Goal: Communication & Community: Share content

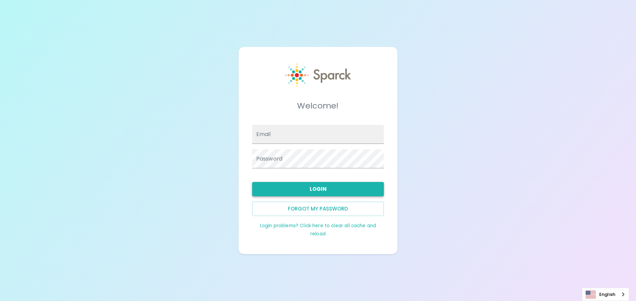
type input "[EMAIL_ADDRESS][DOMAIN_NAME]"
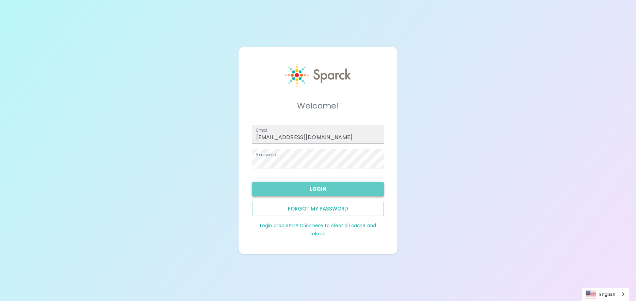
click at [318, 188] on button "Login" at bounding box center [318, 189] width 132 height 14
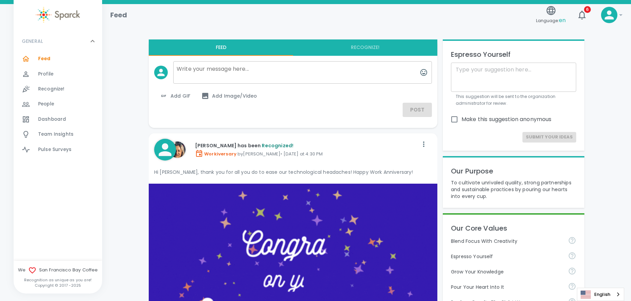
click at [362, 48] on button "Recognize!" at bounding box center [365, 47] width 144 height 16
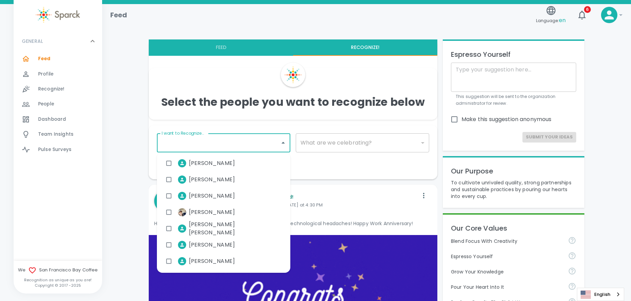
click at [266, 141] on input "I want to Recognize..." at bounding box center [218, 142] width 117 height 13
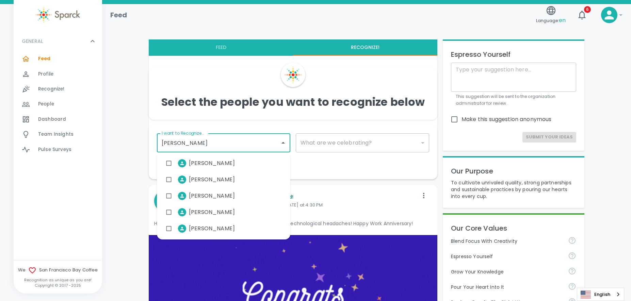
type input "[PERSON_NAME]"
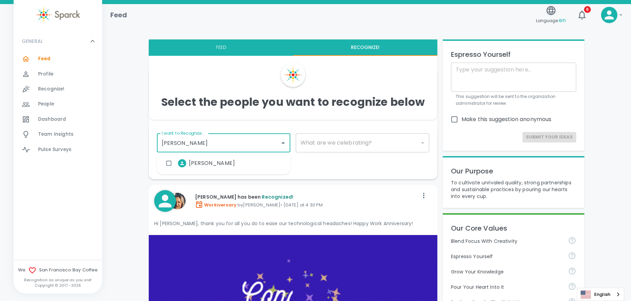
click at [205, 161] on span "[PERSON_NAME]" at bounding box center [212, 163] width 46 height 8
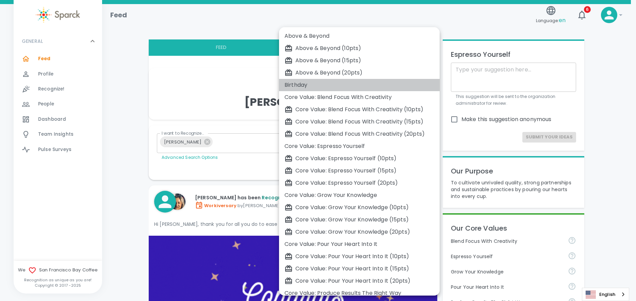
click at [298, 85] on div "Birthday" at bounding box center [359, 85] width 150 height 8
type input "2072"
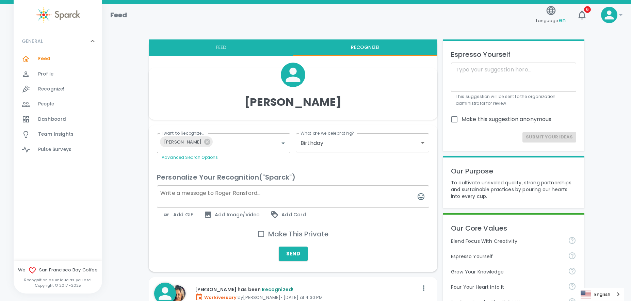
click at [184, 194] on textarea at bounding box center [293, 196] width 272 height 22
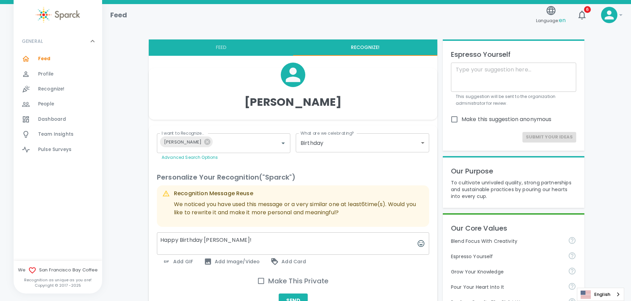
type textarea "Happy Birthday [PERSON_NAME]!"
click at [177, 264] on span "Add GIF" at bounding box center [177, 261] width 31 height 8
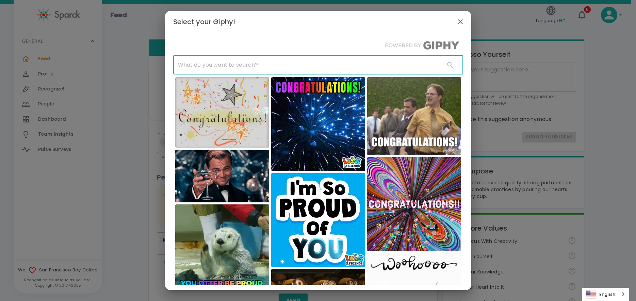
click at [219, 67] on input "text" at bounding box center [306, 64] width 266 height 19
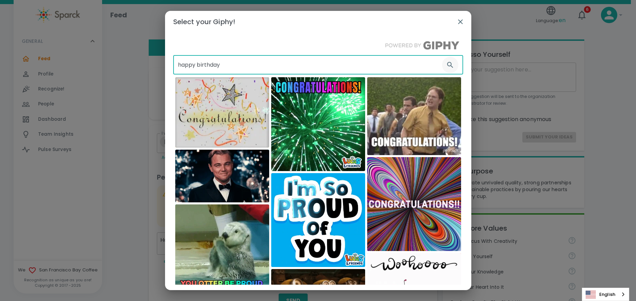
type input "happy birthday"
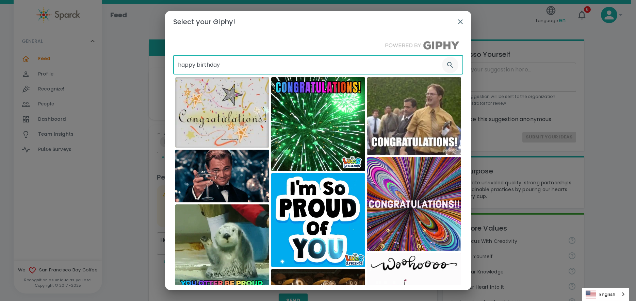
click at [444, 70] on button "button" at bounding box center [450, 65] width 16 height 16
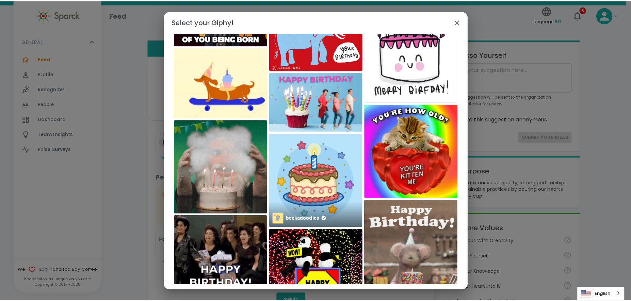
scroll to position [4341, 0]
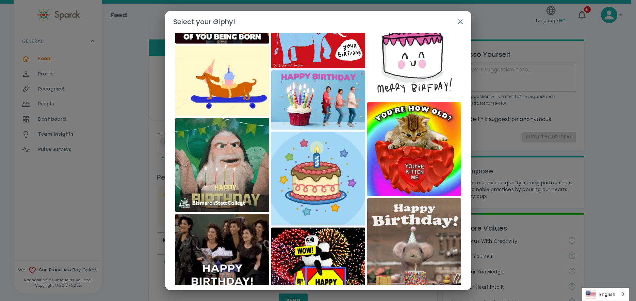
click at [219, 175] on img at bounding box center [222, 165] width 94 height 94
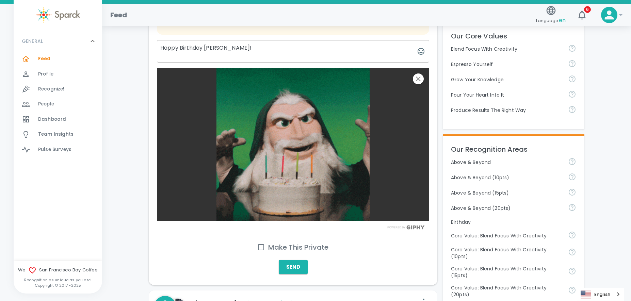
scroll to position [204, 0]
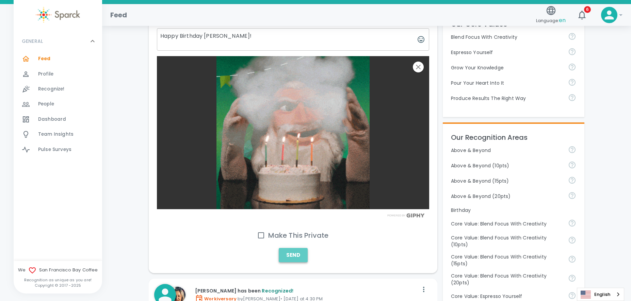
click at [287, 253] on button "Send" at bounding box center [293, 255] width 29 height 14
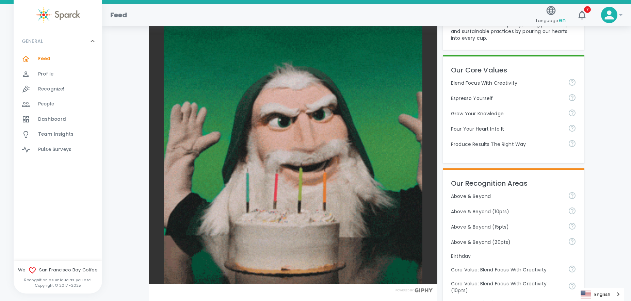
scroll to position [170, 0]
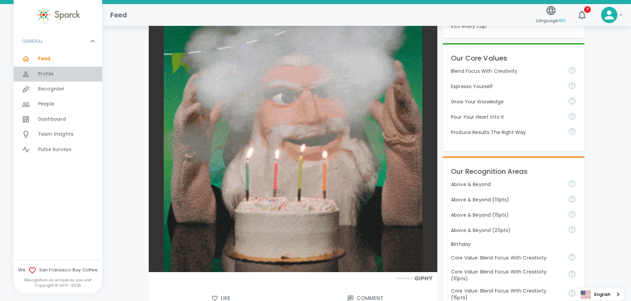
click at [54, 73] on div "Profile 0" at bounding box center [70, 74] width 64 height 10
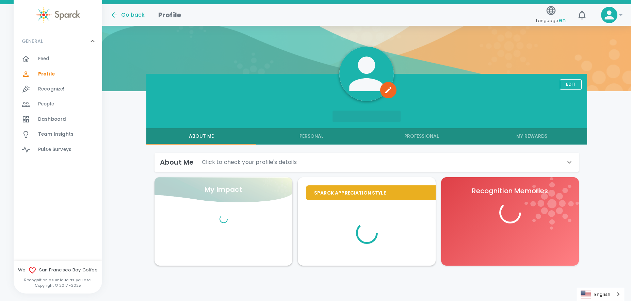
scroll to position [44, 0]
click at [46, 60] on span "Feed" at bounding box center [44, 58] width 12 height 7
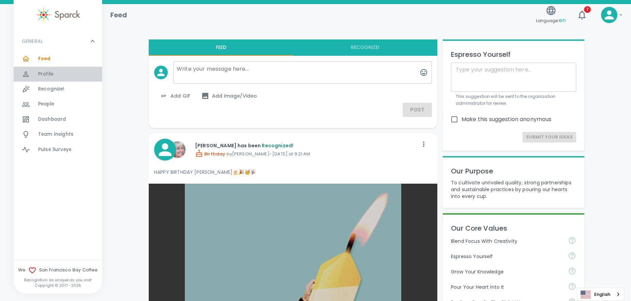
click at [41, 74] on span "Profile" at bounding box center [45, 74] width 15 height 7
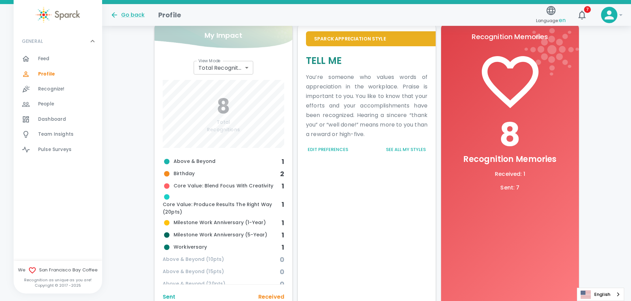
scroll to position [198, 0]
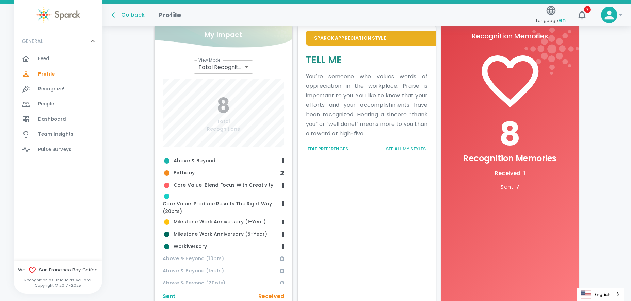
click at [328, 147] on button "Edit Preferences" at bounding box center [328, 149] width 44 height 11
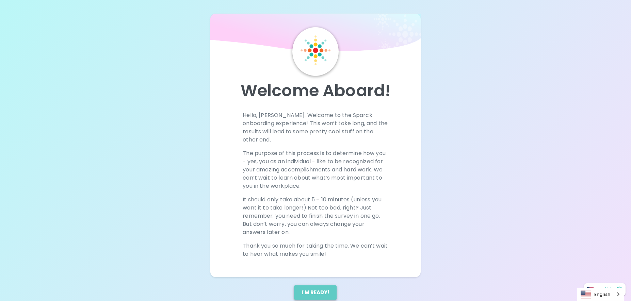
click at [315, 285] on button "I'm ready!" at bounding box center [315, 292] width 43 height 14
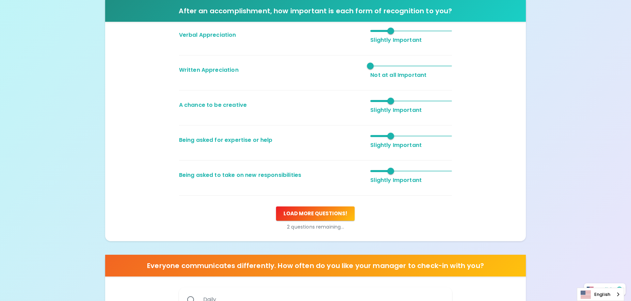
scroll to position [136, 0]
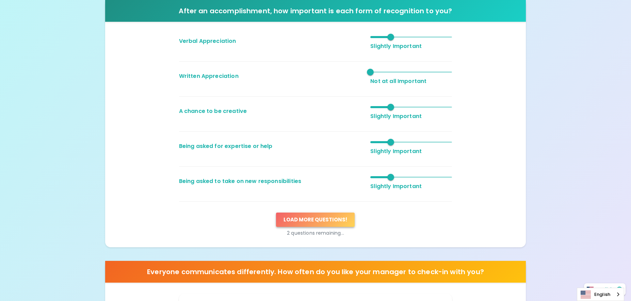
click at [317, 219] on button "Load more questions !" at bounding box center [315, 220] width 79 height 14
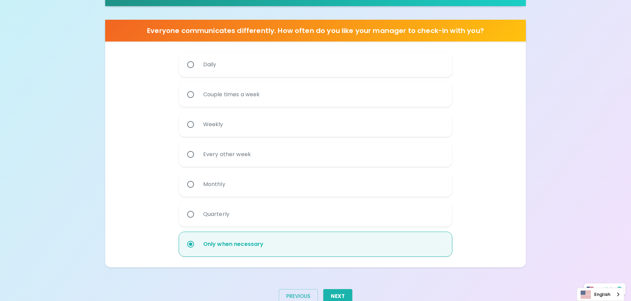
scroll to position [434, 0]
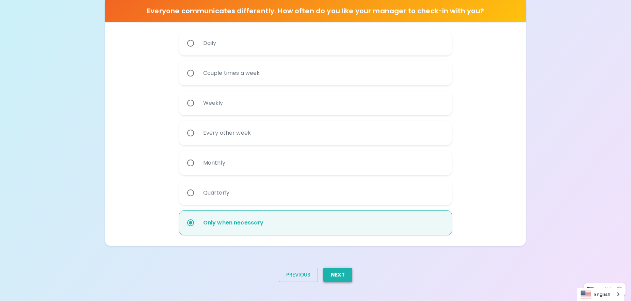
click at [338, 273] on button "Next" at bounding box center [337, 275] width 29 height 14
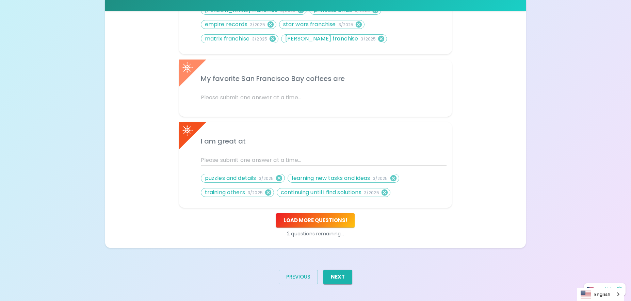
scroll to position [393, 0]
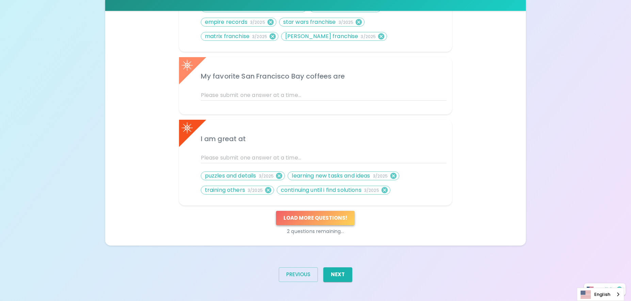
click at [319, 221] on button "Load more questions !" at bounding box center [315, 218] width 79 height 14
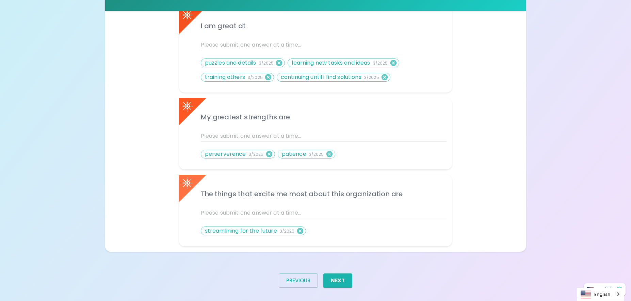
scroll to position [512, 0]
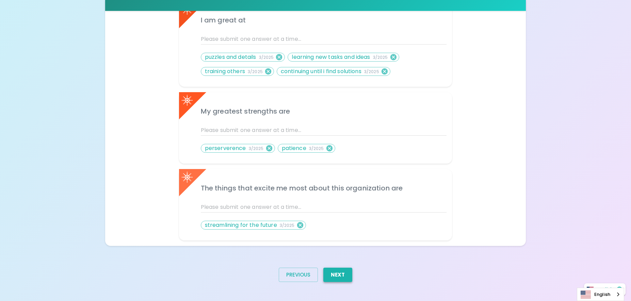
click at [338, 273] on button "Next" at bounding box center [337, 275] width 29 height 14
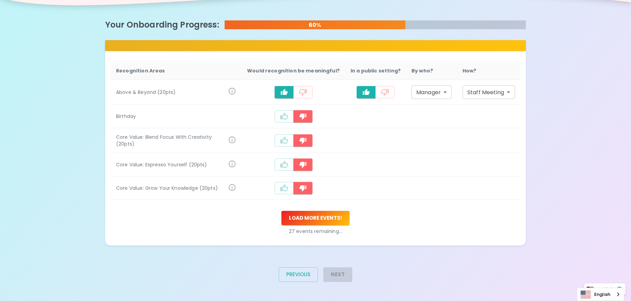
scroll to position [123, 0]
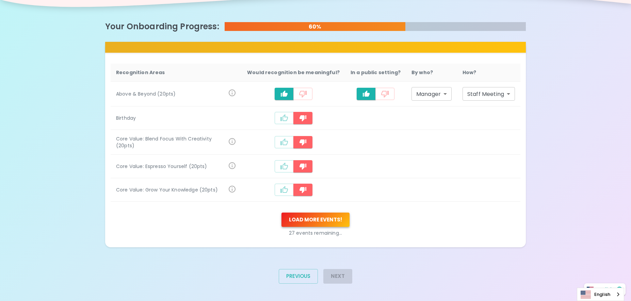
click at [316, 218] on button "Load more events !" at bounding box center [315, 220] width 68 height 14
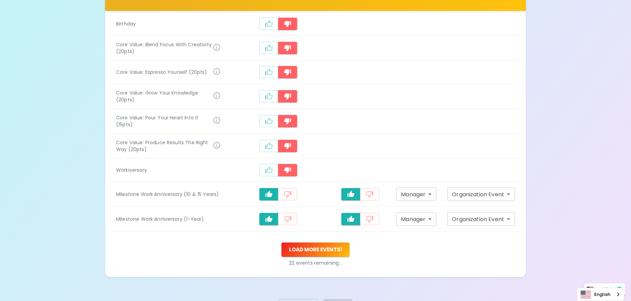
scroll to position [226, 0]
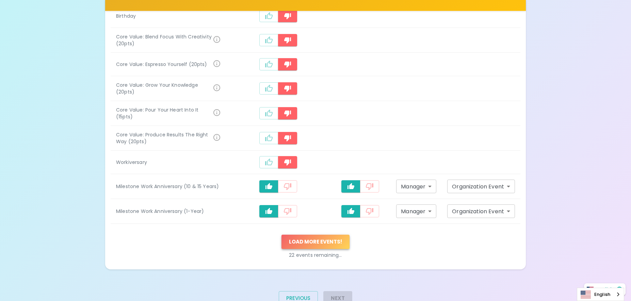
click at [317, 239] on button "Load more events !" at bounding box center [315, 242] width 68 height 14
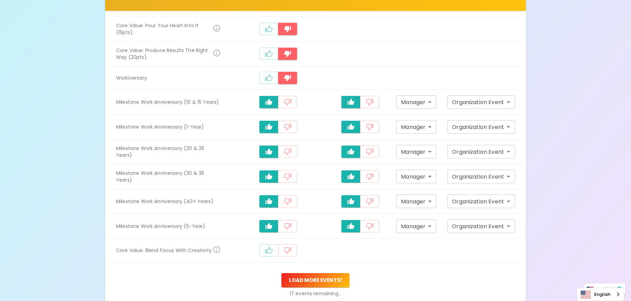
scroll to position [362, 0]
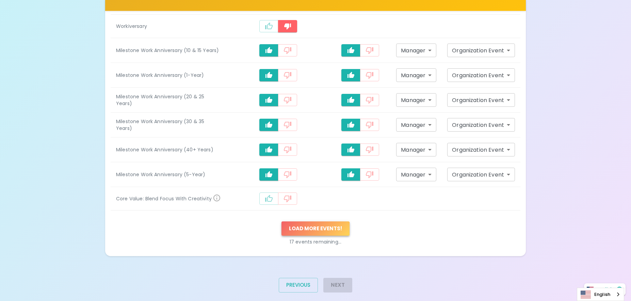
click at [314, 226] on button "Load more events !" at bounding box center [315, 228] width 68 height 14
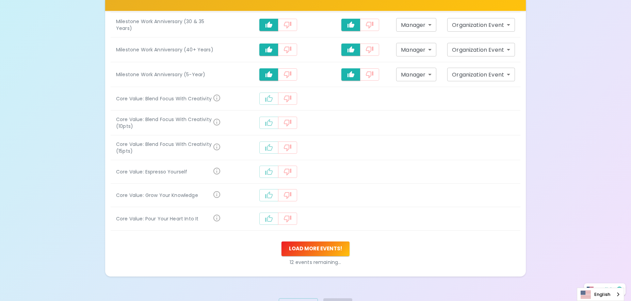
scroll to position [464, 0]
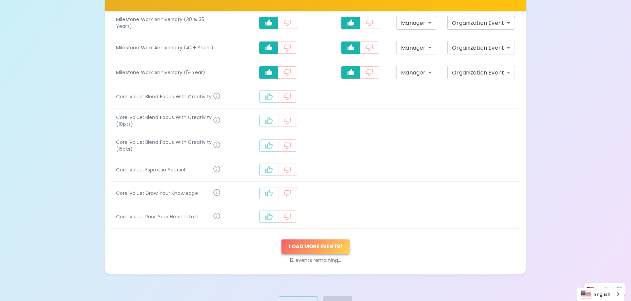
click at [320, 241] on button "Load more events !" at bounding box center [315, 246] width 68 height 14
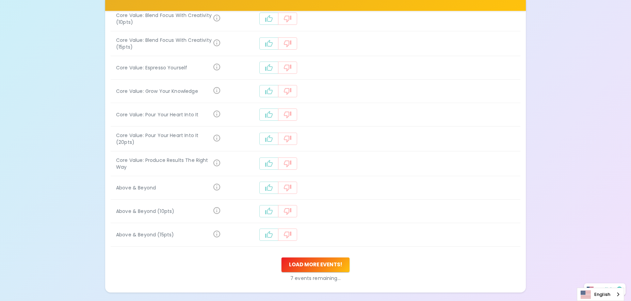
scroll to position [607, 0]
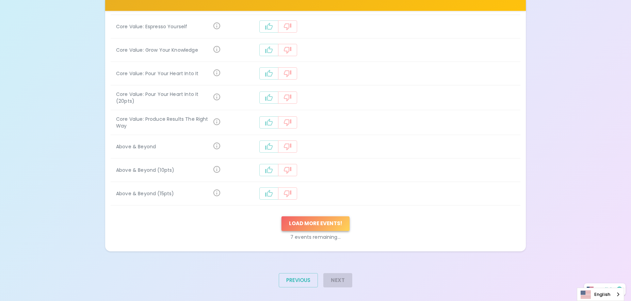
click at [323, 216] on button "Load more events !" at bounding box center [315, 223] width 68 height 14
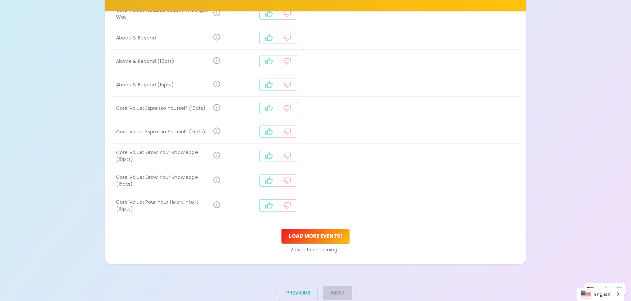
scroll to position [724, 0]
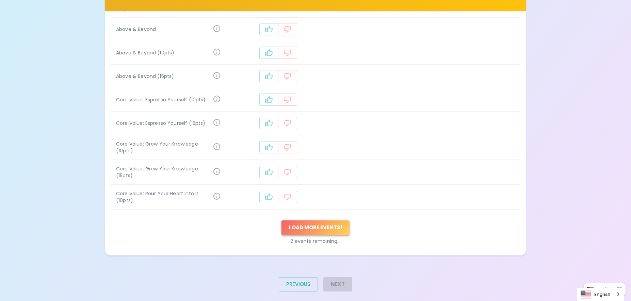
click at [318, 220] on button "Load more events !" at bounding box center [315, 227] width 68 height 14
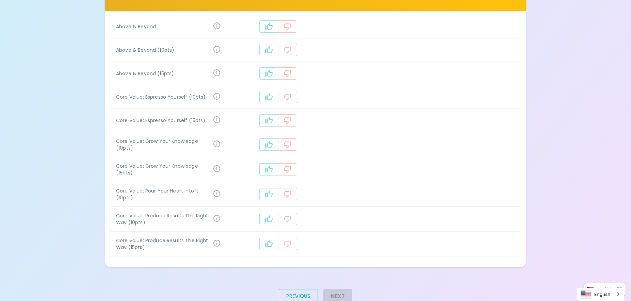
scroll to position [739, 0]
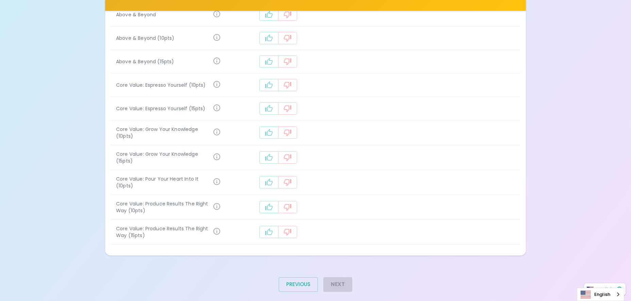
click at [336, 274] on div "Next" at bounding box center [335, 287] width 34 height 31
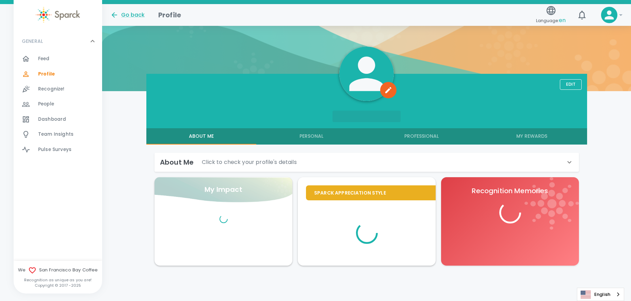
scroll to position [44, 0]
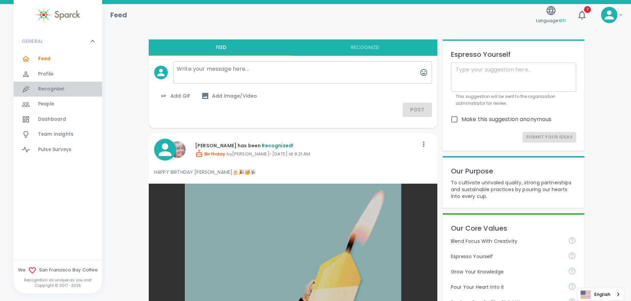
click at [50, 86] on span "Recognize!" at bounding box center [51, 89] width 27 height 7
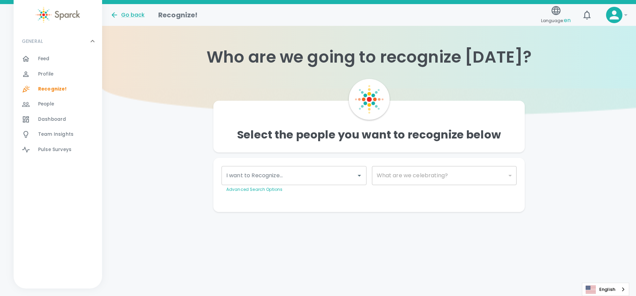
click at [44, 60] on span "Feed" at bounding box center [44, 58] width 12 height 7
